Goal: Task Accomplishment & Management: Use online tool/utility

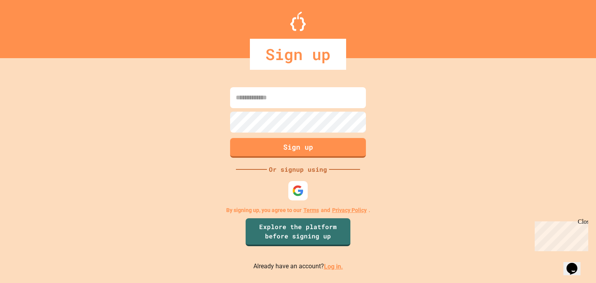
click at [300, 100] on input at bounding box center [298, 97] width 136 height 21
type input "**********"
click at [331, 265] on p "Already have an account? Log in." at bounding box center [298, 267] width 90 height 10
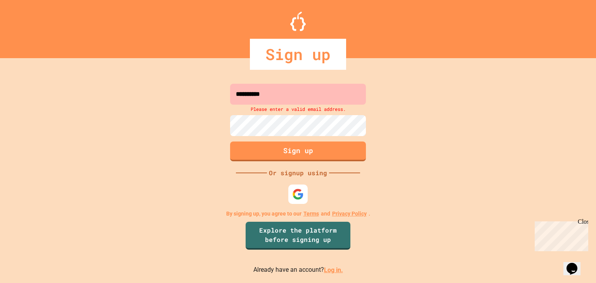
click at [329, 270] on link "Log in." at bounding box center [333, 270] width 19 height 7
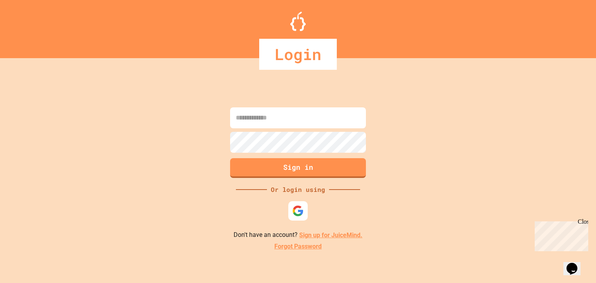
click at [271, 117] on input at bounding box center [298, 118] width 136 height 21
type input "**********"
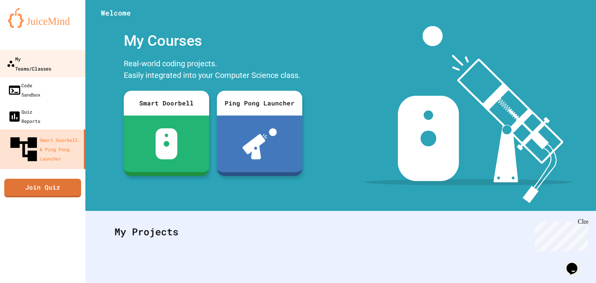
click at [37, 63] on div "My Teams/Classes" at bounding box center [29, 63] width 45 height 19
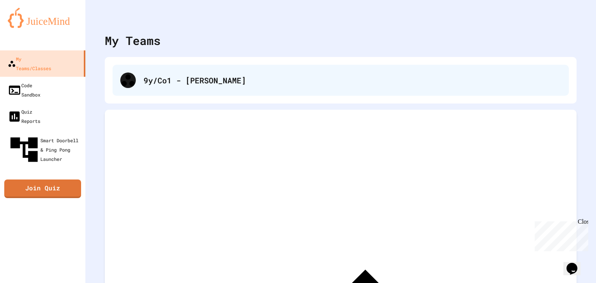
click at [222, 87] on div "9y/Co1 - [PERSON_NAME]" at bounding box center [341, 80] width 456 height 31
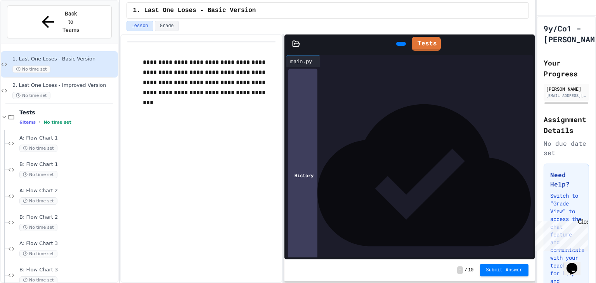
click at [322, 107] on div "**********" at bounding box center [411, 105] width 222 height 8
click at [319, 112] on div at bounding box center [411, 112] width 222 height 8
click at [405, 132] on div at bounding box center [411, 136] width 222 height 8
click at [320, 113] on div at bounding box center [411, 112] width 222 height 8
click at [396, 46] on div at bounding box center [401, 44] width 10 height 4
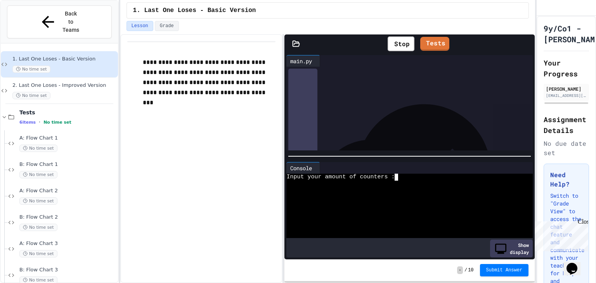
click at [398, 174] on textarea "Terminal input" at bounding box center [396, 177] width 3 height 7
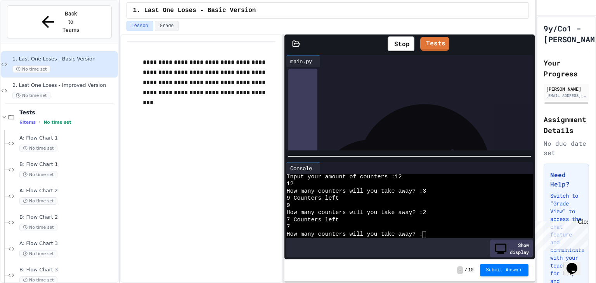
scroll to position [29, 0]
drag, startPoint x: 446, startPoint y: 125, endPoint x: 454, endPoint y: 163, distance: 38.7
click at [454, 163] on div "**********" at bounding box center [410, 156] width 250 height 206
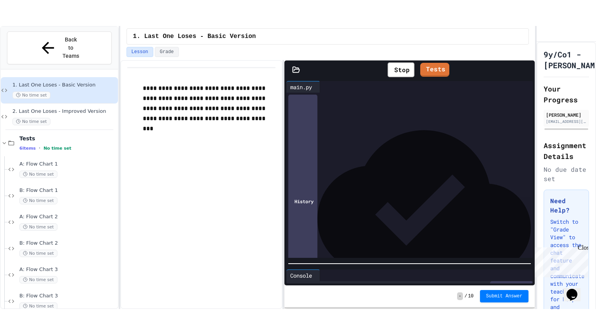
scroll to position [57, 0]
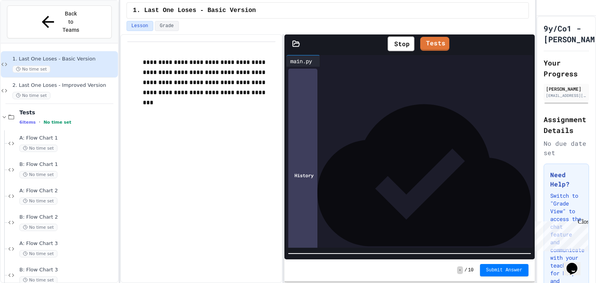
click at [444, 252] on div at bounding box center [410, 254] width 250 height 8
click at [527, 44] on icon at bounding box center [527, 44] width 0 height 0
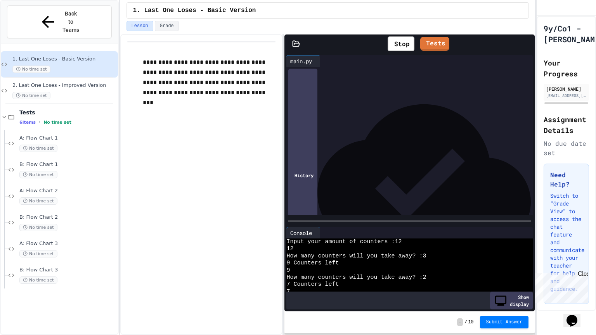
scroll to position [0, 0]
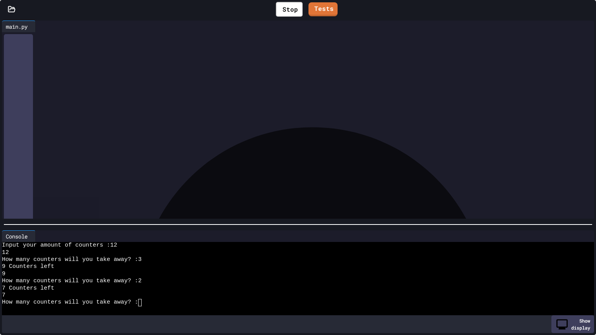
click at [237, 221] on div at bounding box center [298, 225] width 596 height 8
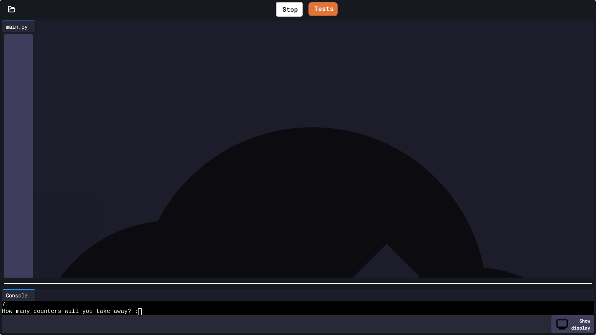
scroll to position [50, 0]
click at [197, 281] on div at bounding box center [298, 284] width 596 height 8
click at [68, 62] on div "***** * ********* *" at bounding box center [299, 62] width 567 height 8
click at [312, 16] on div "Stop Tests" at bounding box center [305, 9] width 565 height 23
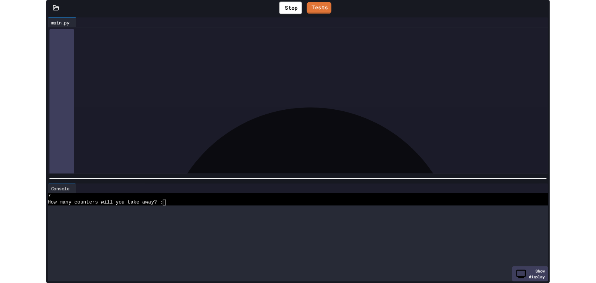
scroll to position [0, 0]
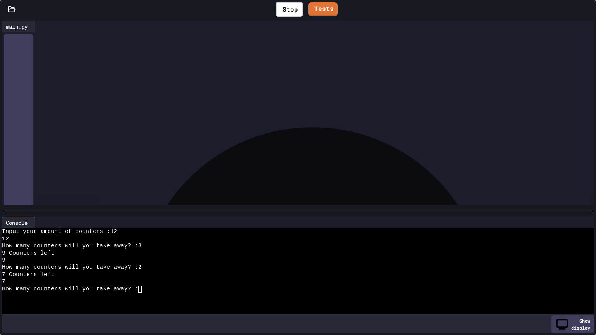
click at [253, 207] on div at bounding box center [298, 211] width 596 height 8
click at [316, 10] on icon at bounding box center [318, 13] width 4 height 6
click at [588, 9] on icon at bounding box center [588, 9] width 0 height 0
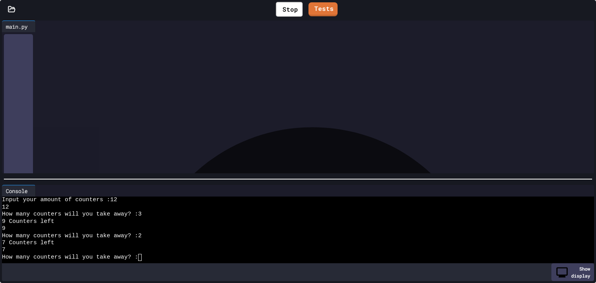
scroll to position [21, 0]
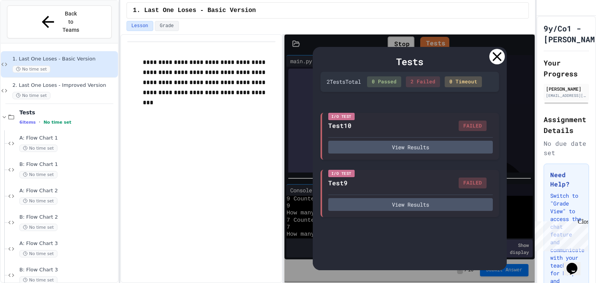
click at [497, 53] on icon at bounding box center [497, 57] width 16 height 16
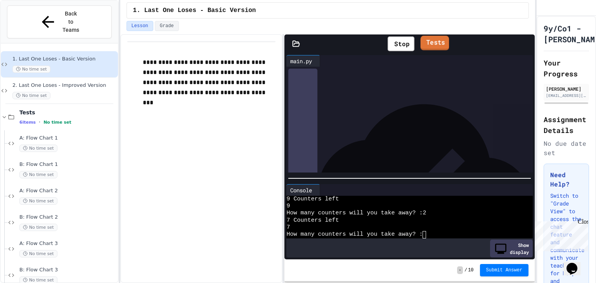
click at [424, 42] on icon at bounding box center [424, 42] width 0 height 0
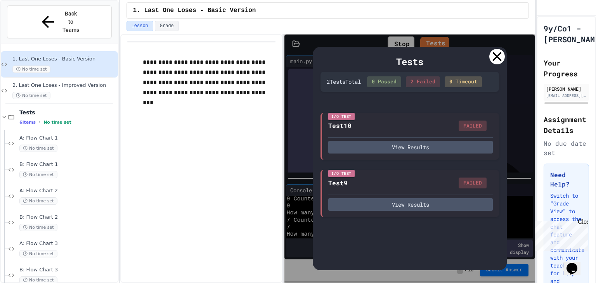
click at [499, 57] on icon at bounding box center [497, 57] width 16 height 16
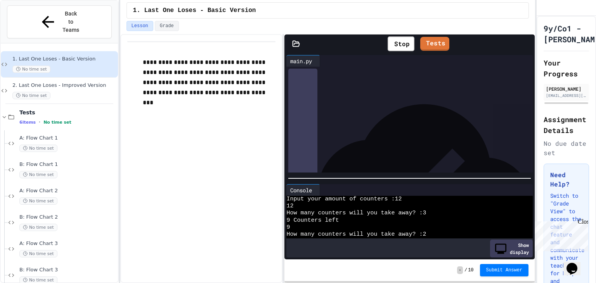
scroll to position [22, 0]
click at [432, 231] on div "How many counters will you take away? :" at bounding box center [403, 234] width 234 height 7
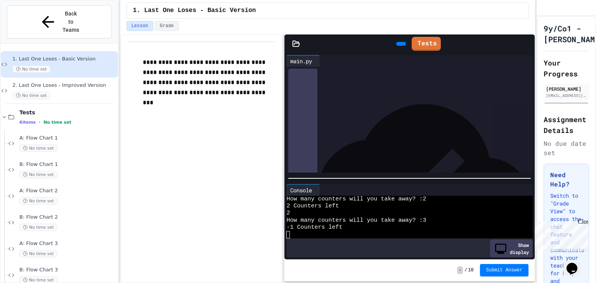
click at [400, 44] on icon at bounding box center [400, 44] width 0 height 0
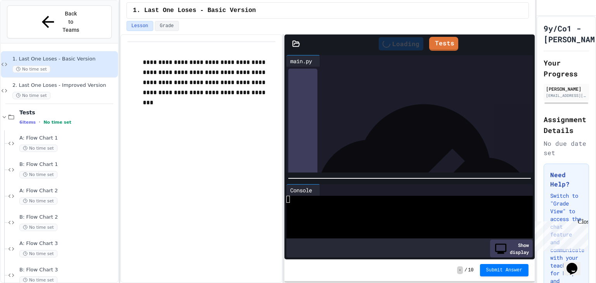
scroll to position [0, 0]
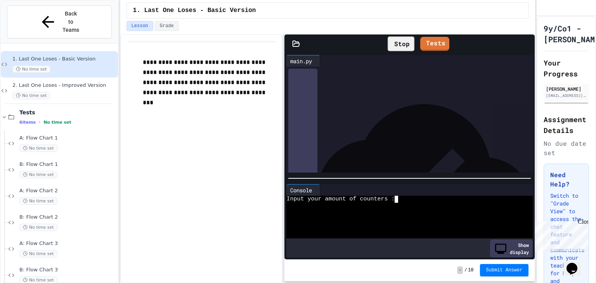
click at [402, 203] on div at bounding box center [403, 206] width 234 height 7
click at [392, 42] on div "Stop" at bounding box center [401, 43] width 27 height 15
click at [527, 44] on icon at bounding box center [527, 44] width 0 height 0
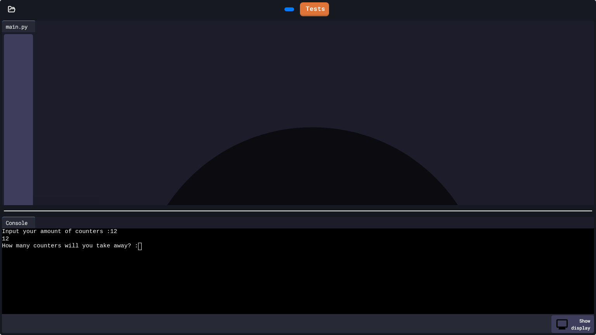
click at [588, 9] on icon at bounding box center [588, 9] width 0 height 0
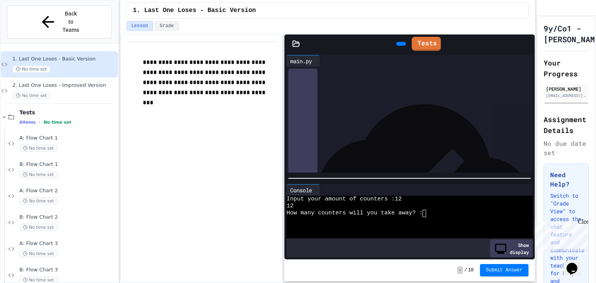
drag, startPoint x: 406, startPoint y: 128, endPoint x: 299, endPoint y: 74, distance: 120.6
click at [299, 67] on div "**********" at bounding box center [409, 67] width 246 height 0
